Goal: Transaction & Acquisition: Purchase product/service

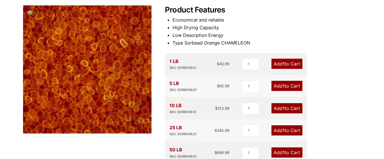
scroll to position [79, 0]
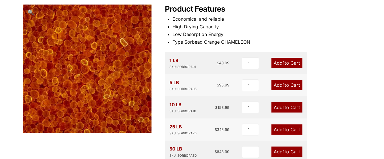
click at [272, 113] on link "Add 1 to Cart" at bounding box center [286, 108] width 31 height 10
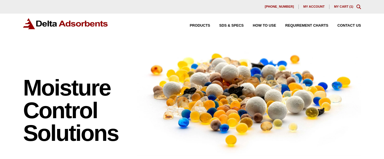
click at [343, 5] on link "My Cart ( 1 )" at bounding box center [343, 6] width 19 height 3
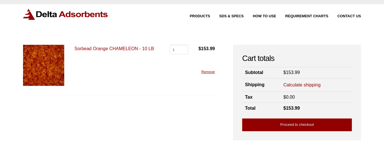
scroll to position [12, 0]
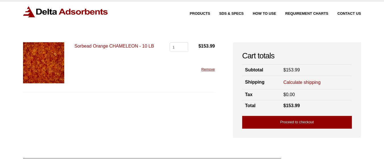
click at [317, 80] on link "Calculate shipping" at bounding box center [301, 83] width 37 height 6
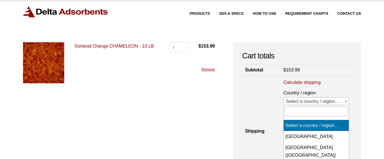
click at [344, 101] on span at bounding box center [346, 101] width 6 height 7
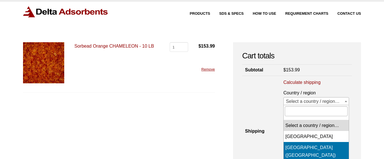
select select "US"
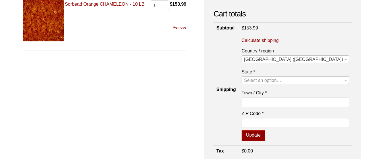
scroll to position [89, 0]
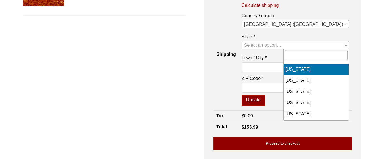
click at [339, 45] on span "Select an option…" at bounding box center [295, 45] width 107 height 8
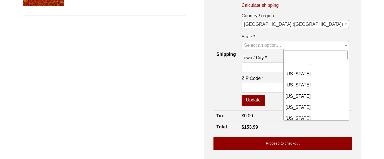
scroll to position [396, 0]
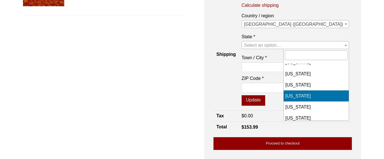
select select "PA"
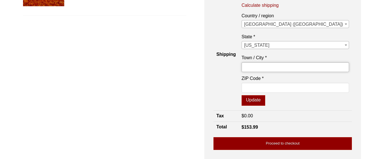
click at [303, 68] on input "Town / City *" at bounding box center [295, 68] width 107 height 10
type input "Stroudsburg"
click at [310, 87] on input "ZIP Code *" at bounding box center [295, 88] width 107 height 10
type input "18360"
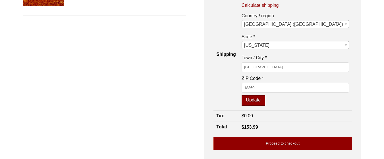
click at [265, 101] on button "Update" at bounding box center [254, 100] width 24 height 11
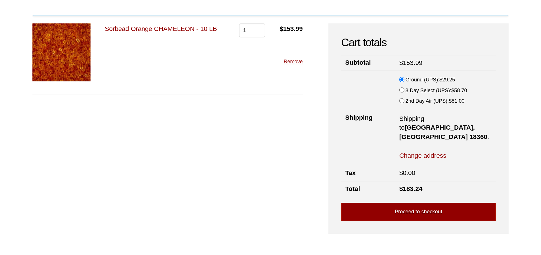
scroll to position [68, 0]
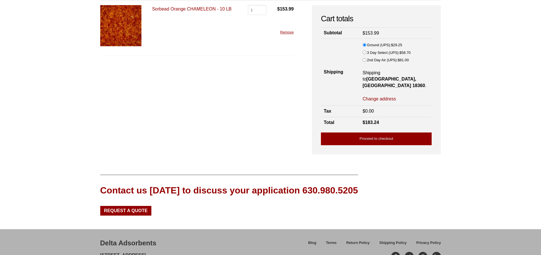
drag, startPoint x: 200, startPoint y: 139, endPoint x: 208, endPoint y: 112, distance: 27.9
click at [208, 112] on form "Sorbead Orange CHAMELEON - 10 LB Sorbead Orange CHAMELEON - 10 LB quantity 1 $ …" at bounding box center [197, 77] width 194 height 144
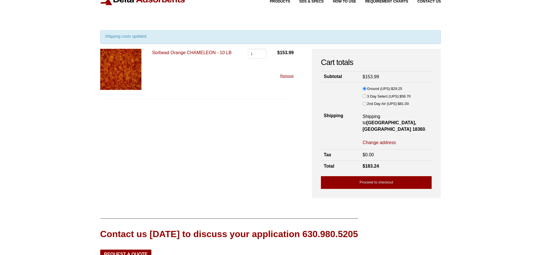
scroll to position [0, 0]
